Goal: Task Accomplishment & Management: Manage account settings

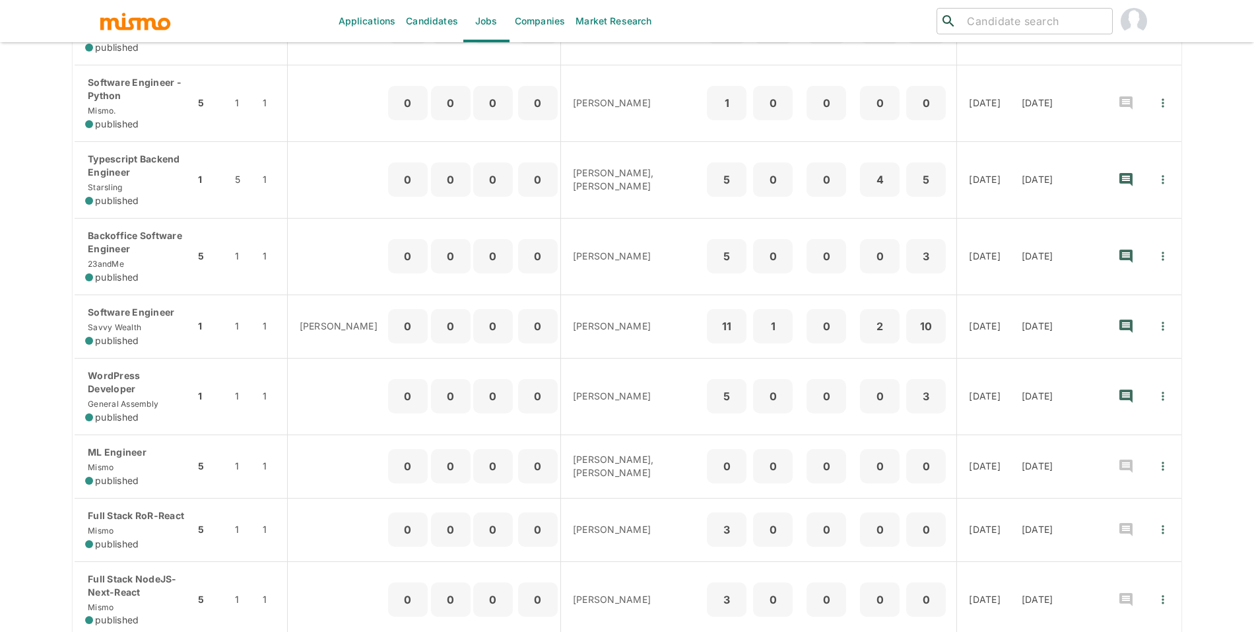
scroll to position [433, 0]
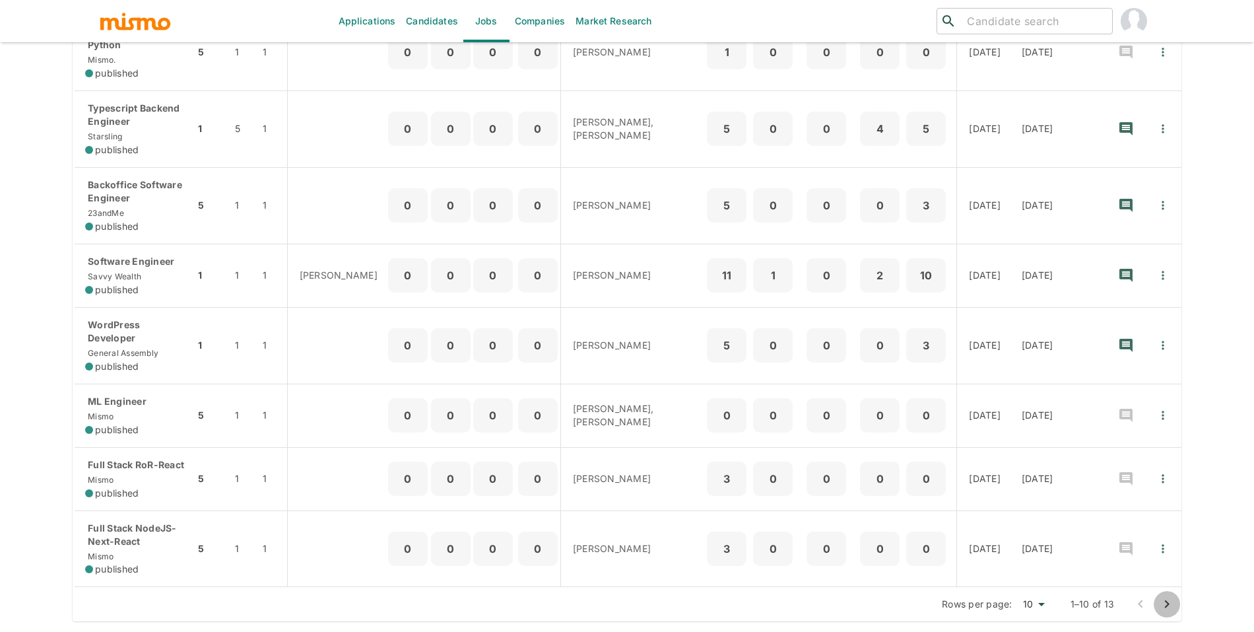
click at [1173, 606] on icon "Go to next page" at bounding box center [1167, 604] width 16 height 16
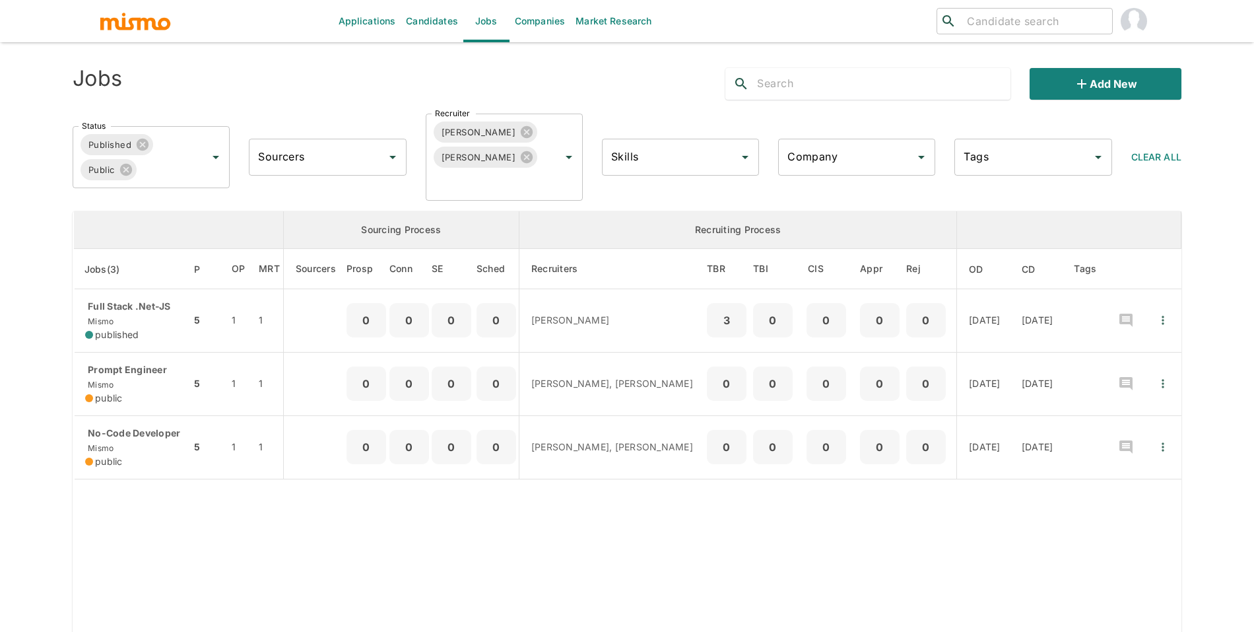
scroll to position [0, 0]
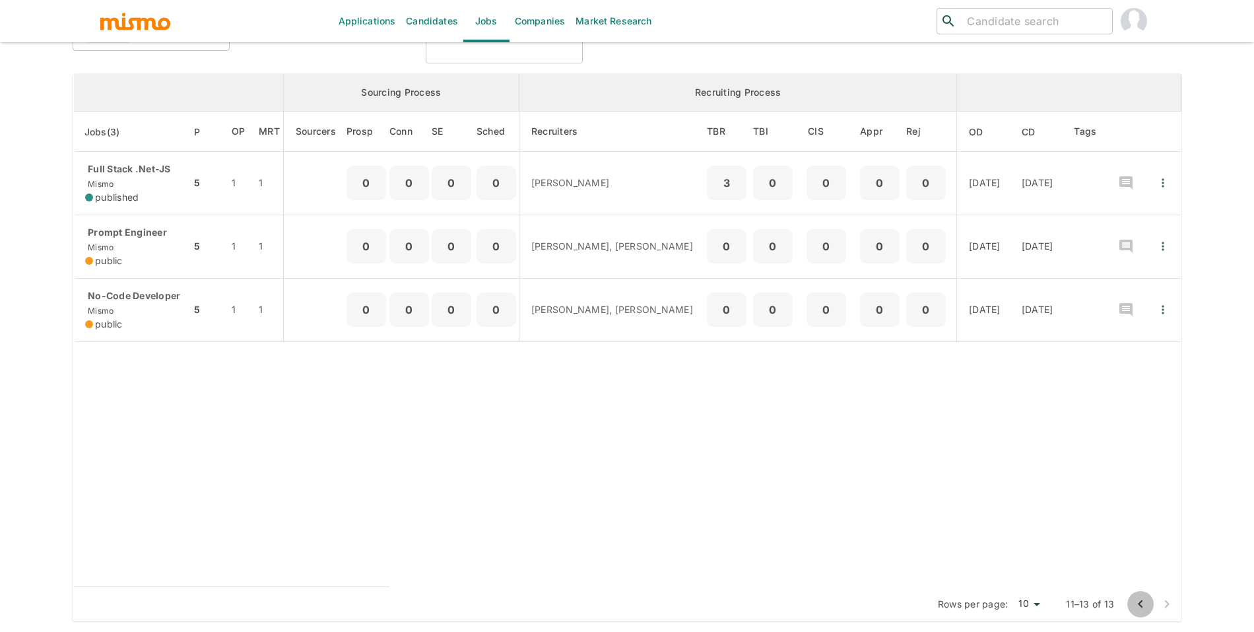
click at [1145, 607] on icon "Go to previous page" at bounding box center [1141, 604] width 16 height 16
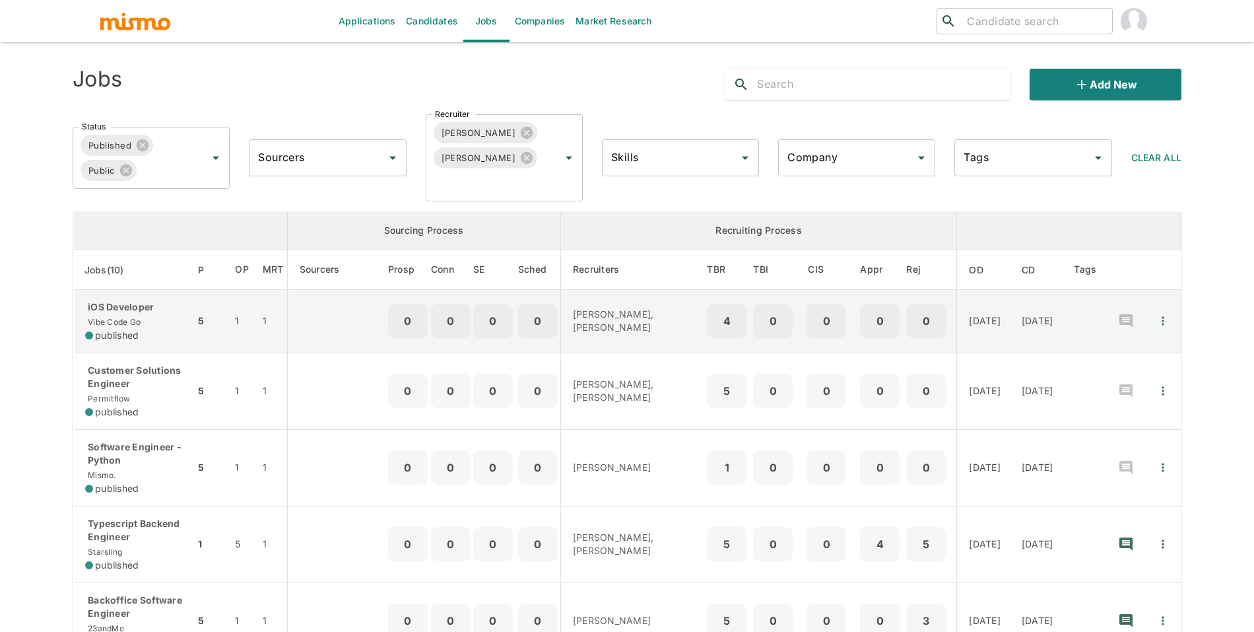
click at [1151, 332] on td "enhanced table" at bounding box center [1163, 321] width 36 height 63
click at [1167, 322] on icon "Quick Actions" at bounding box center [1163, 320] width 13 height 13
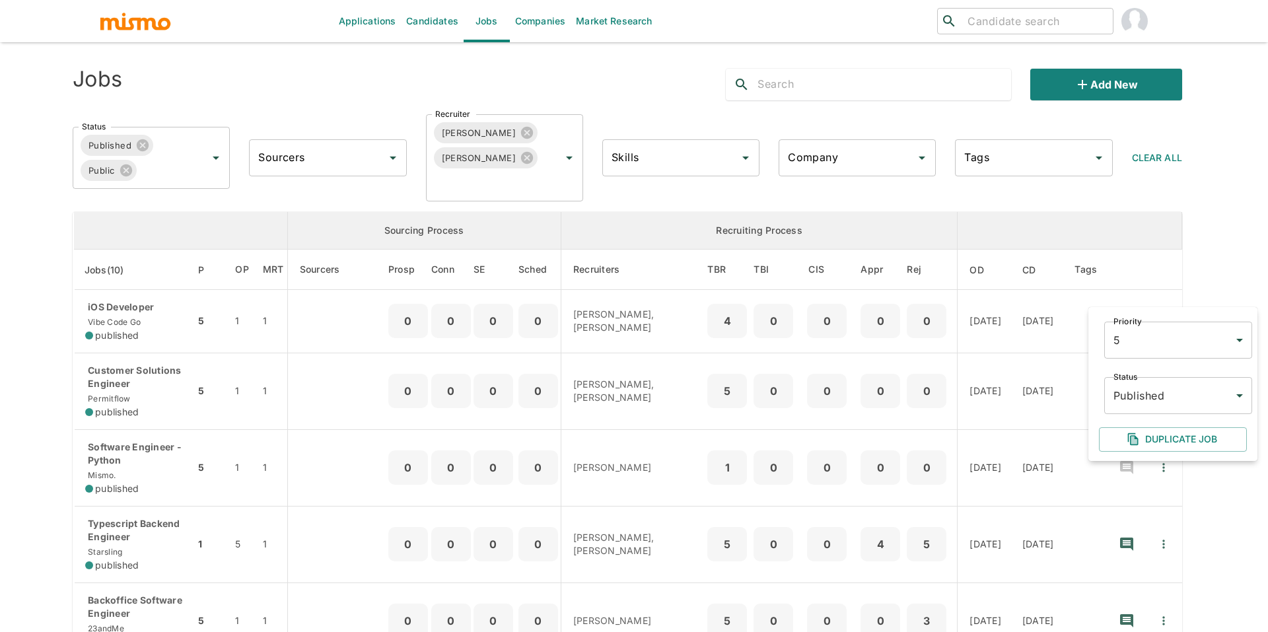
click at [1170, 333] on body "Applications Candidates Jobs Companies Market Research ​ ​ Jobs Add new Status …" at bounding box center [634, 331] width 1268 height 663
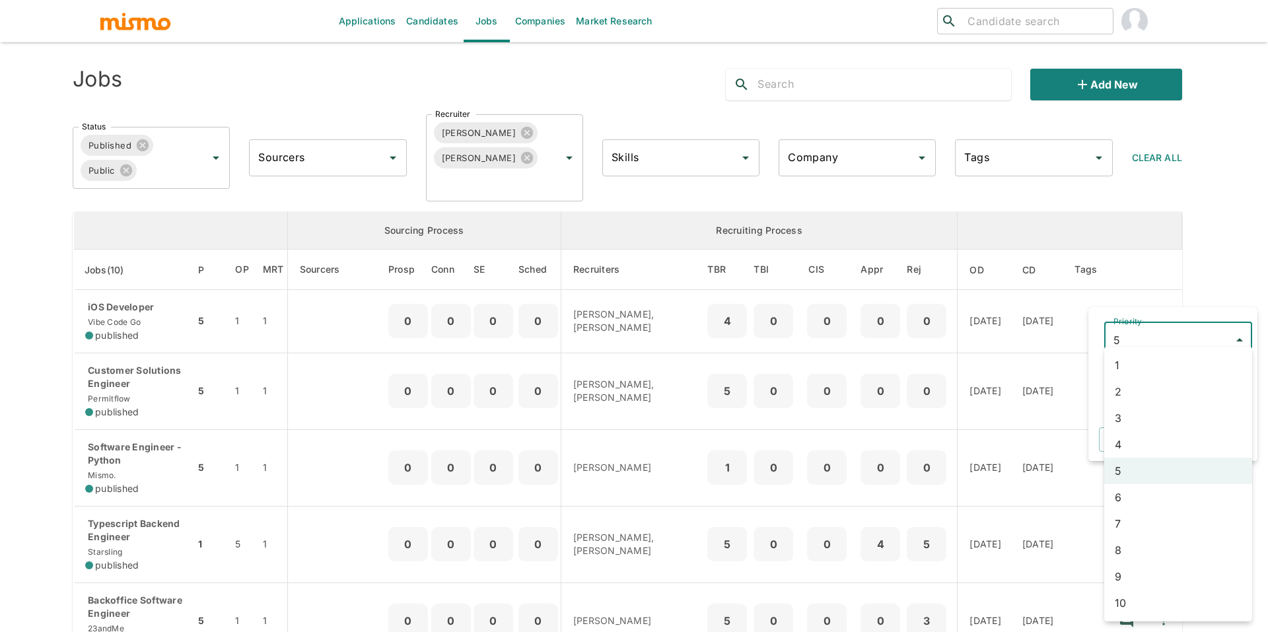
click at [1144, 412] on li "3" at bounding box center [1178, 418] width 148 height 26
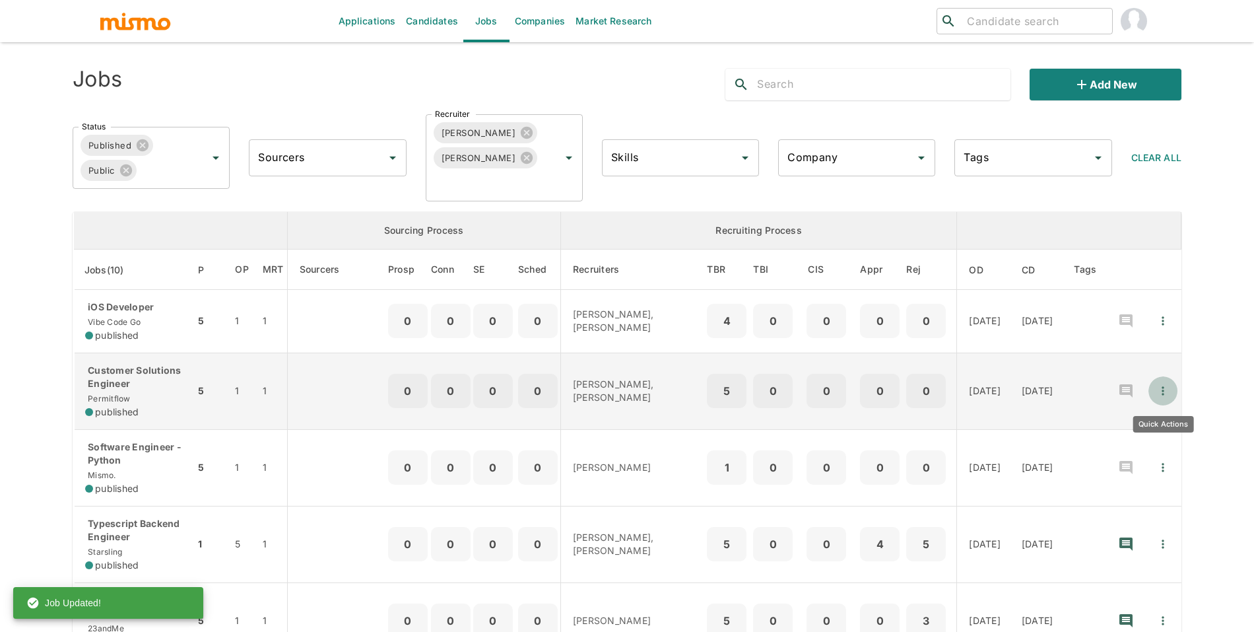
click at [1174, 399] on button "Quick Actions" at bounding box center [1163, 390] width 29 height 29
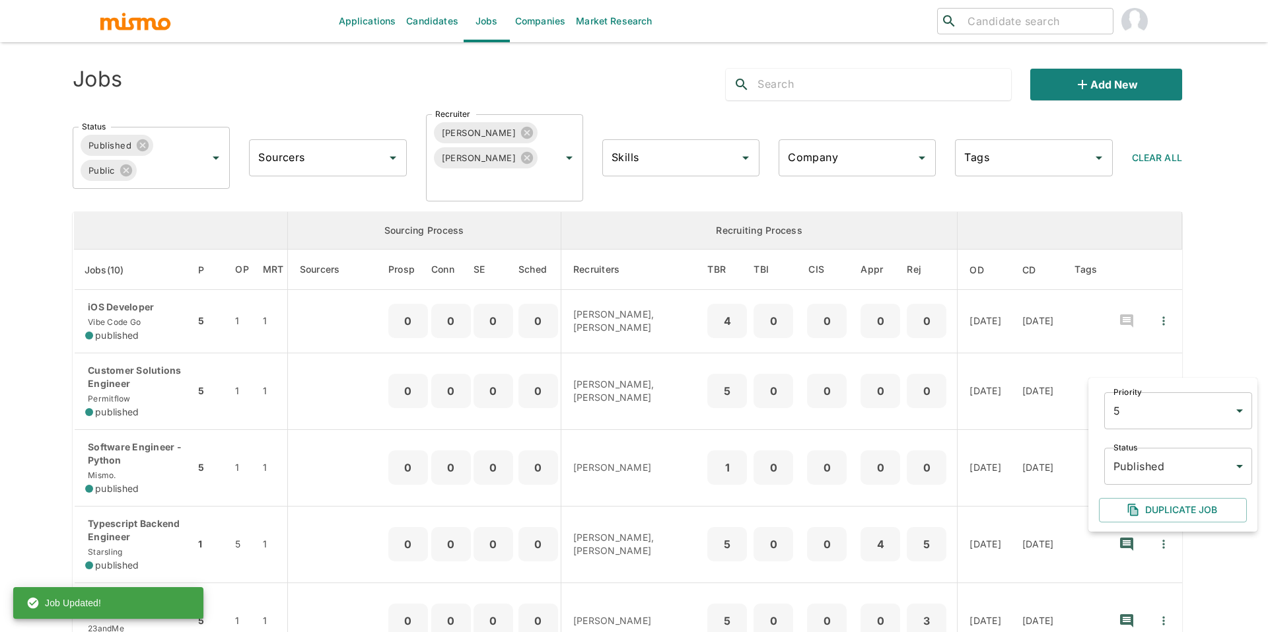
click at [1158, 409] on body "Applications Candidates Jobs Companies Market Research ​ ​ Jobs Add new Status …" at bounding box center [634, 331] width 1268 height 663
click at [1138, 362] on li "1" at bounding box center [1178, 365] width 148 height 26
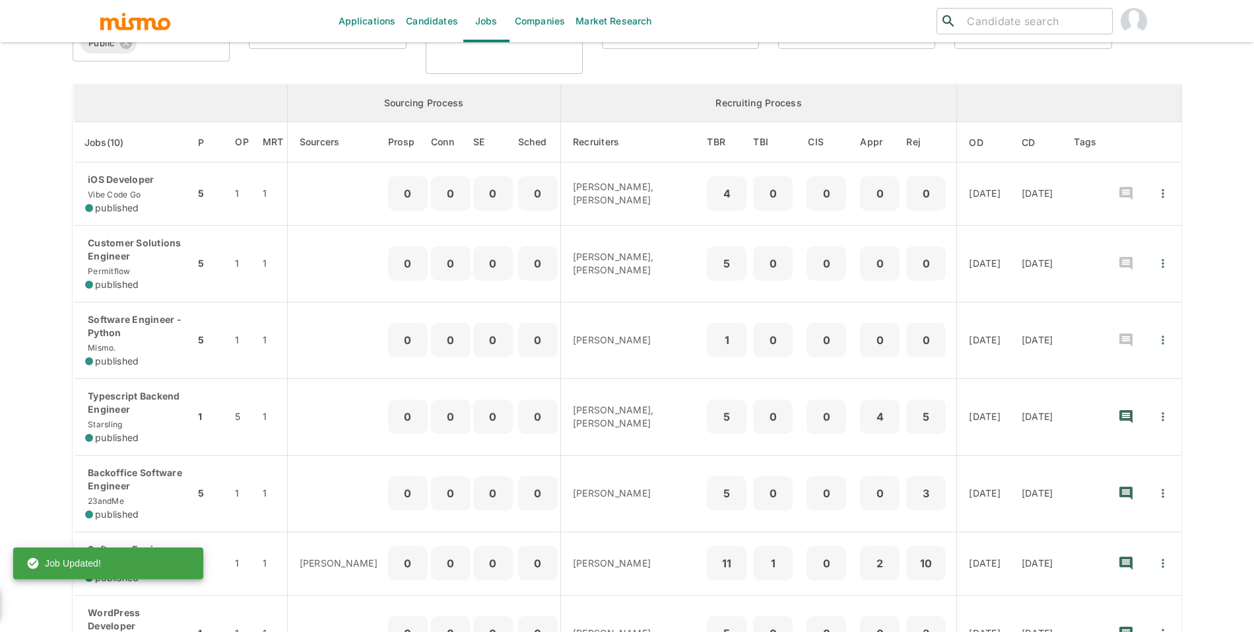
scroll to position [129, 0]
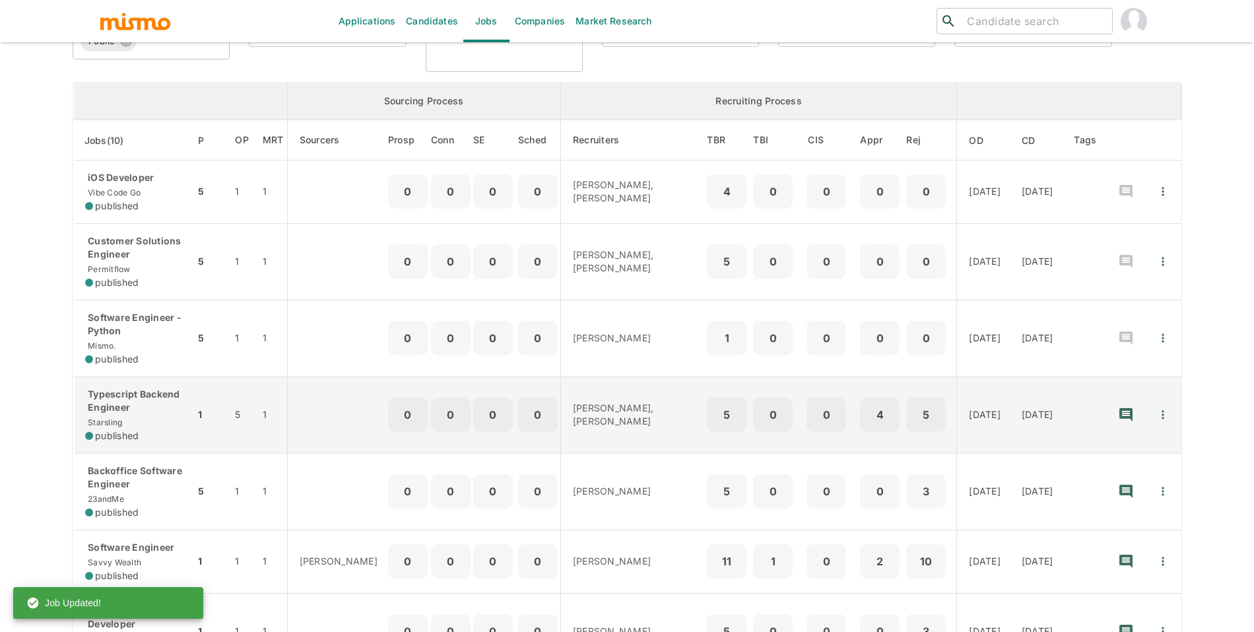
click at [1167, 415] on icon "Quick Actions" at bounding box center [1163, 414] width 13 height 13
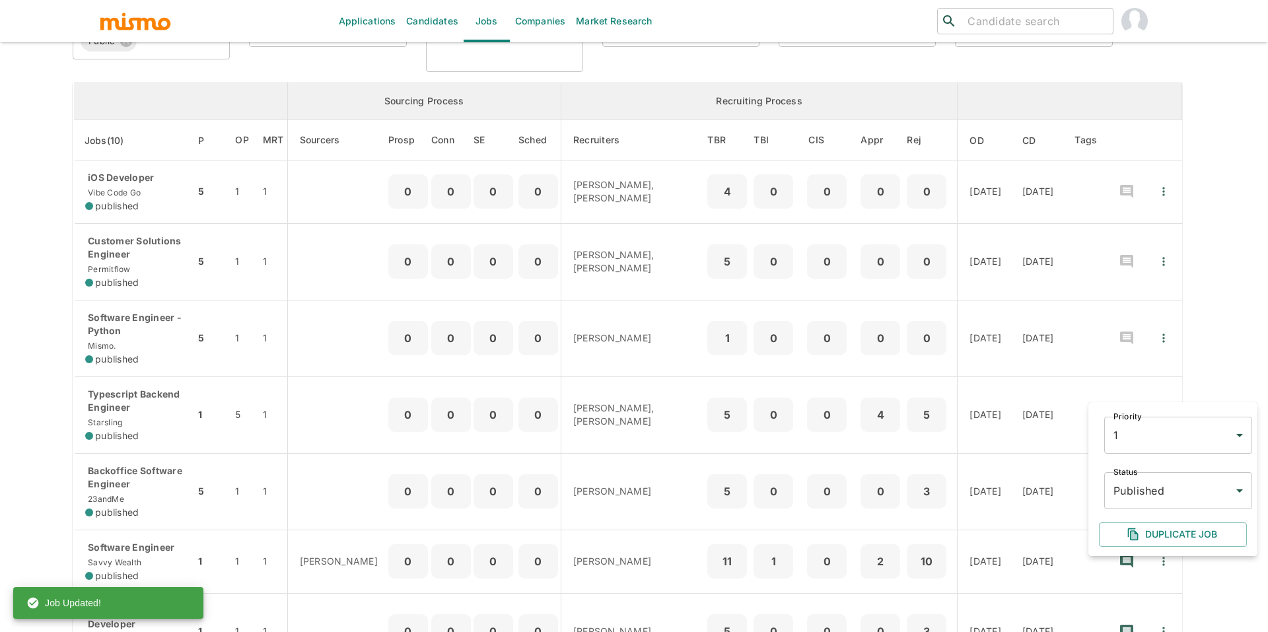
click at [1254, 357] on div at bounding box center [634, 316] width 1268 height 632
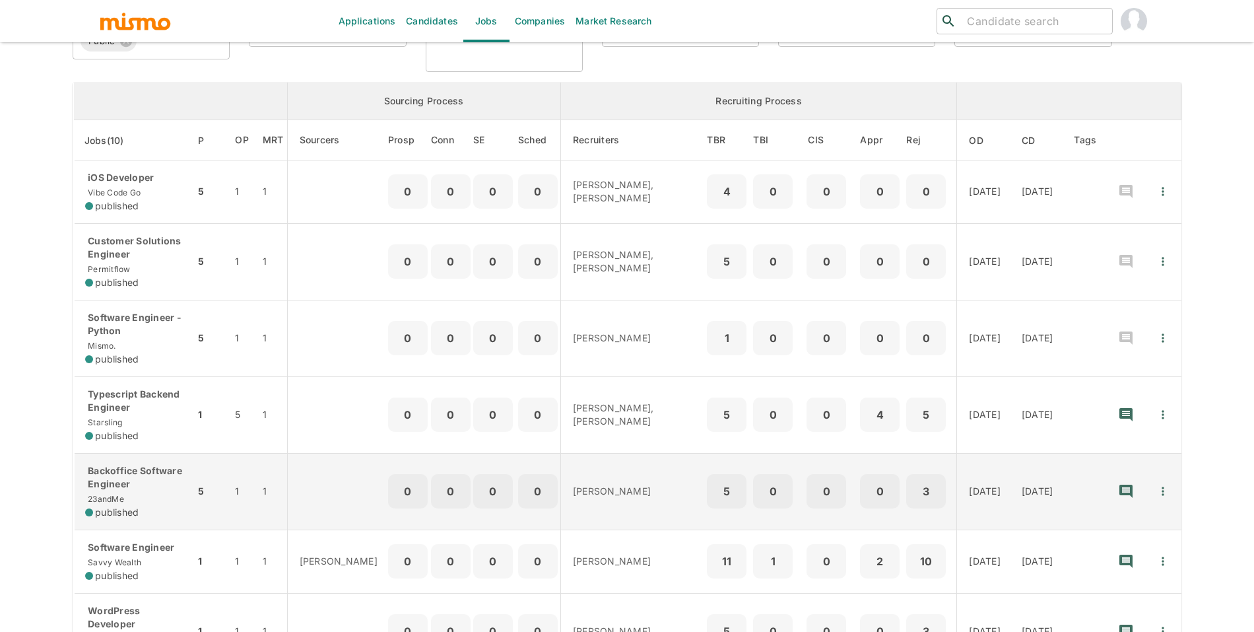
click at [1165, 498] on icon "Quick Actions" at bounding box center [1163, 491] width 13 height 13
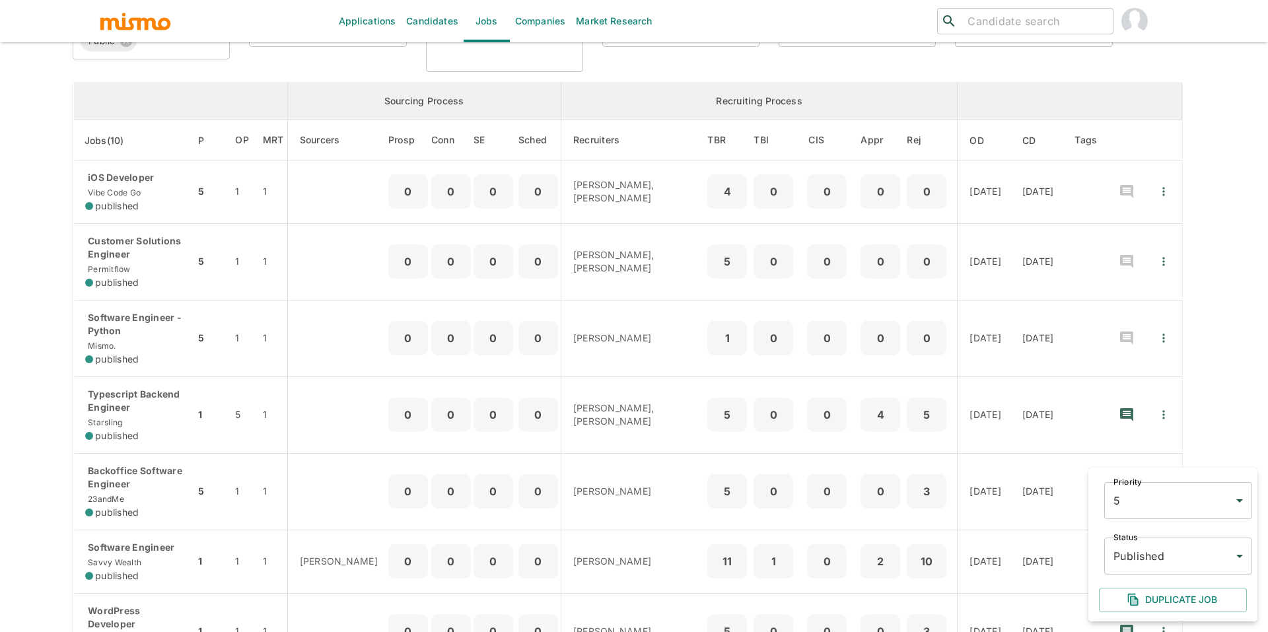
click at [1132, 508] on body "Applications Candidates Jobs Companies Market Research ​ ​ Jobs Add new Status …" at bounding box center [634, 202] width 1268 height 663
click at [1123, 387] on li "2" at bounding box center [1178, 391] width 148 height 26
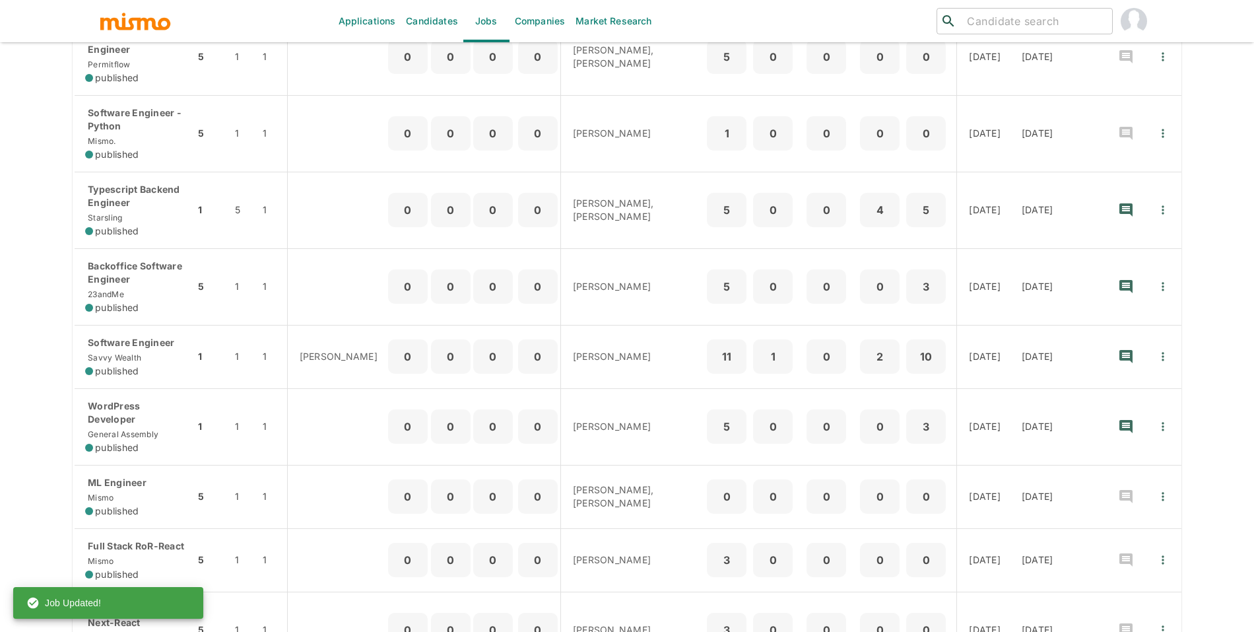
scroll to position [335, 0]
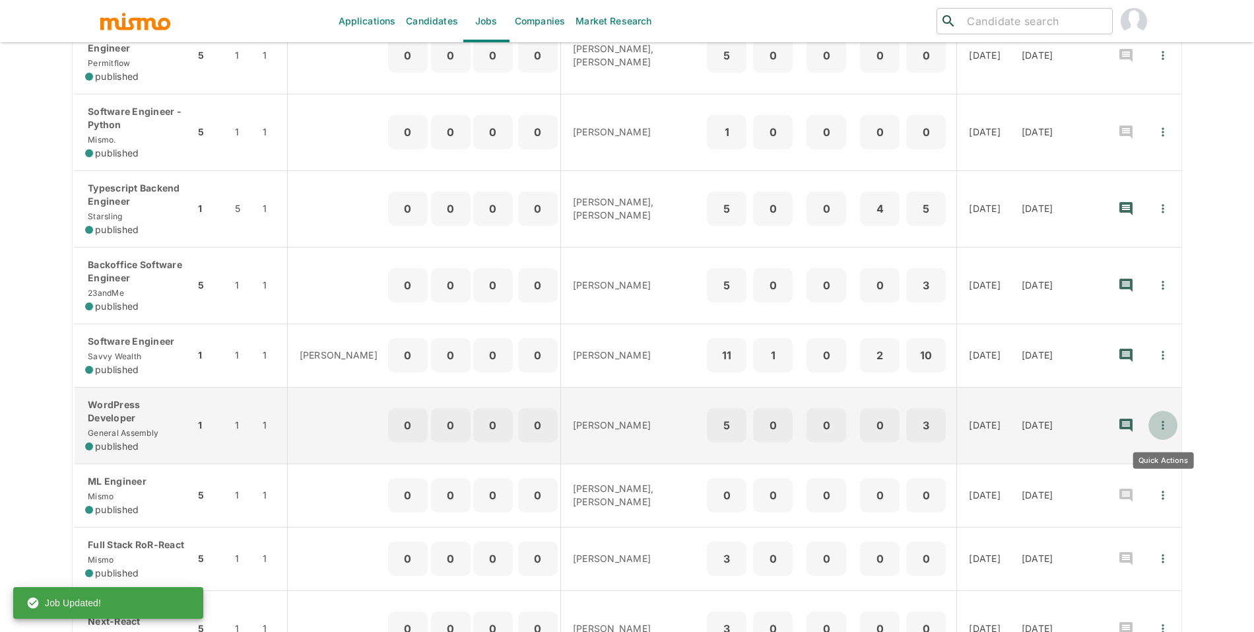
click at [1163, 428] on icon "Quick Actions" at bounding box center [1164, 425] width 2 height 9
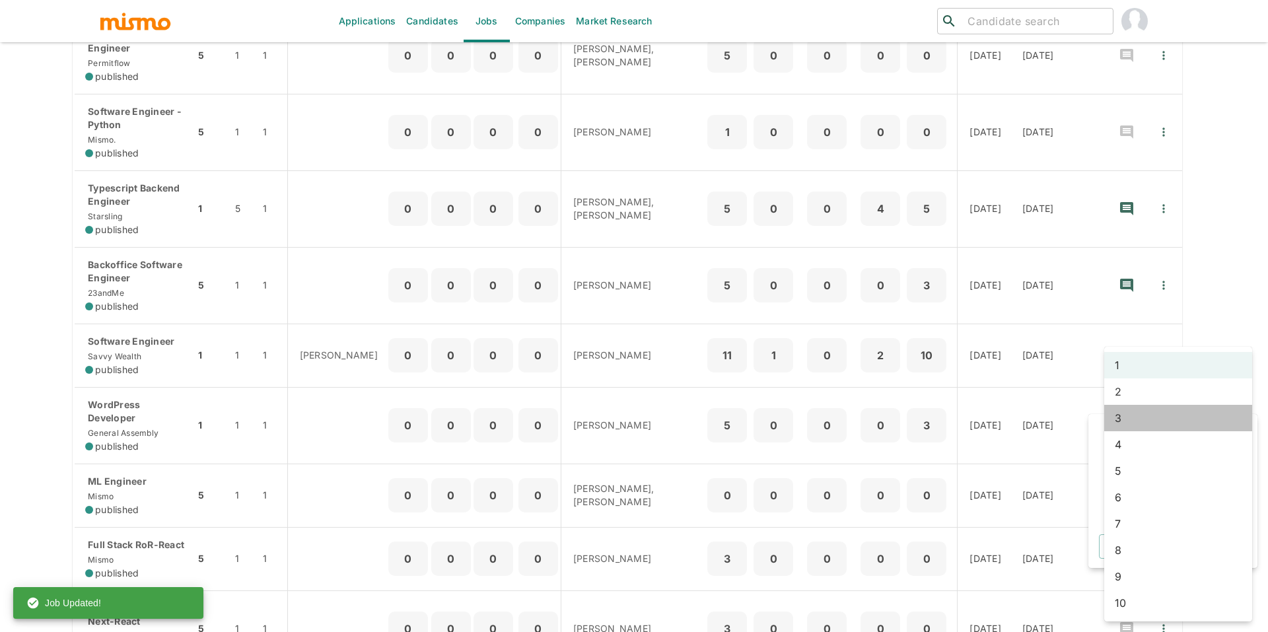
click at [1124, 412] on li "3" at bounding box center [1178, 418] width 148 height 26
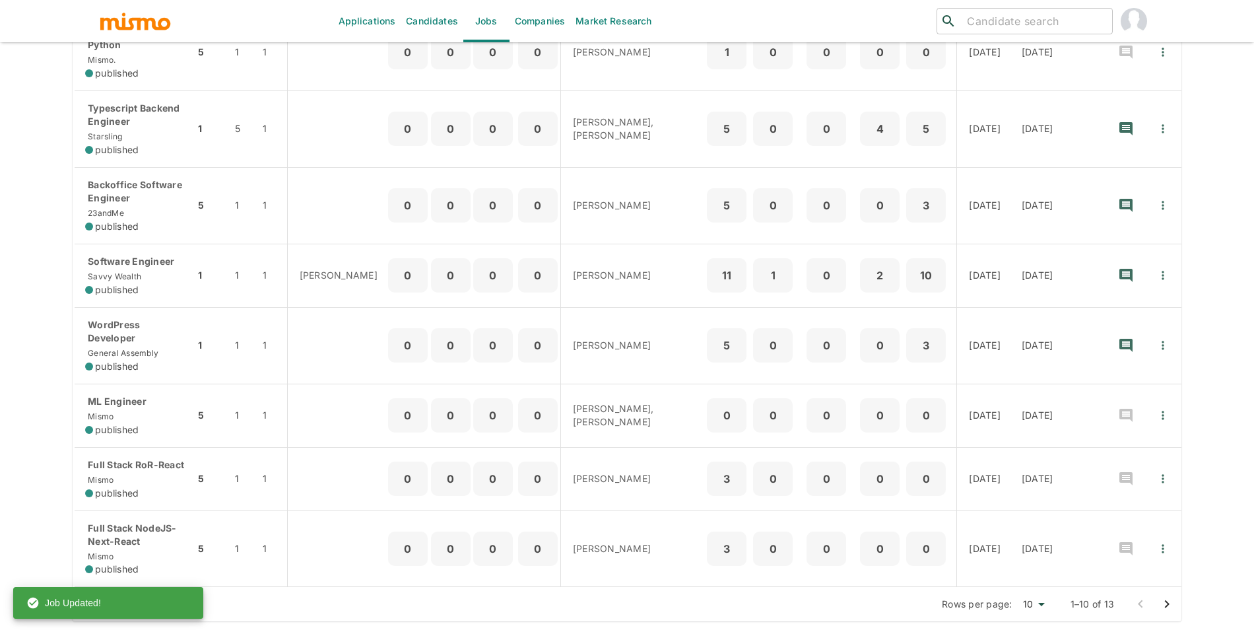
scroll to position [433, 0]
click at [1165, 597] on icon "Go to next page" at bounding box center [1167, 604] width 16 height 16
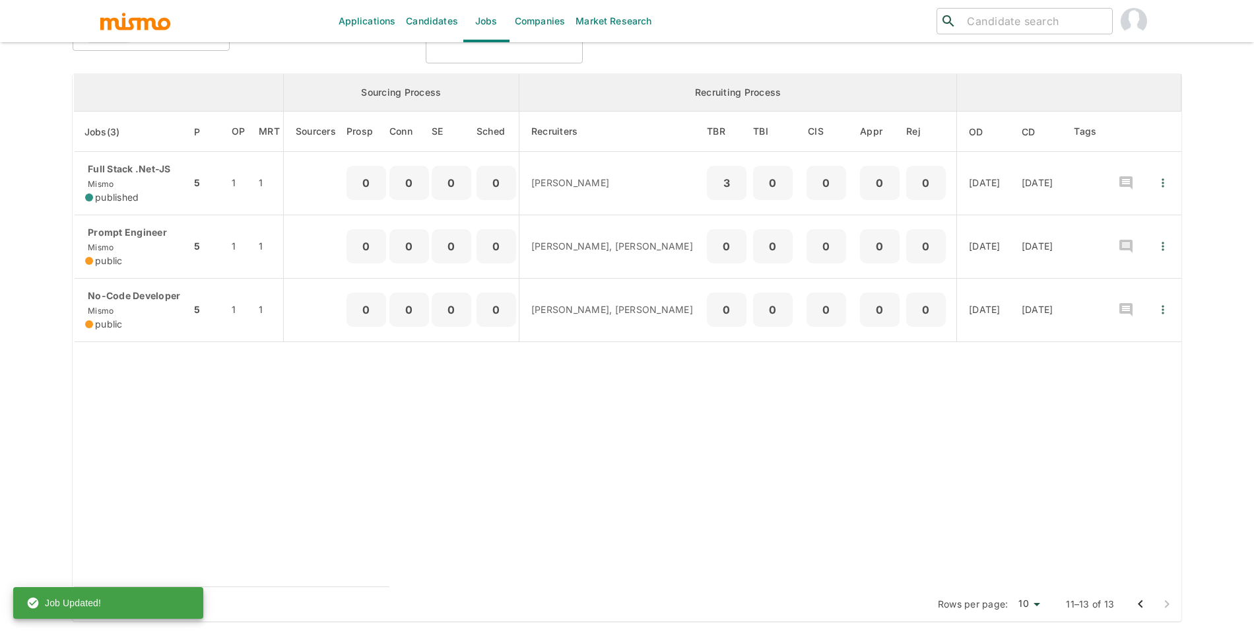
scroll to position [165, 0]
